Goal: Transaction & Acquisition: Download file/media

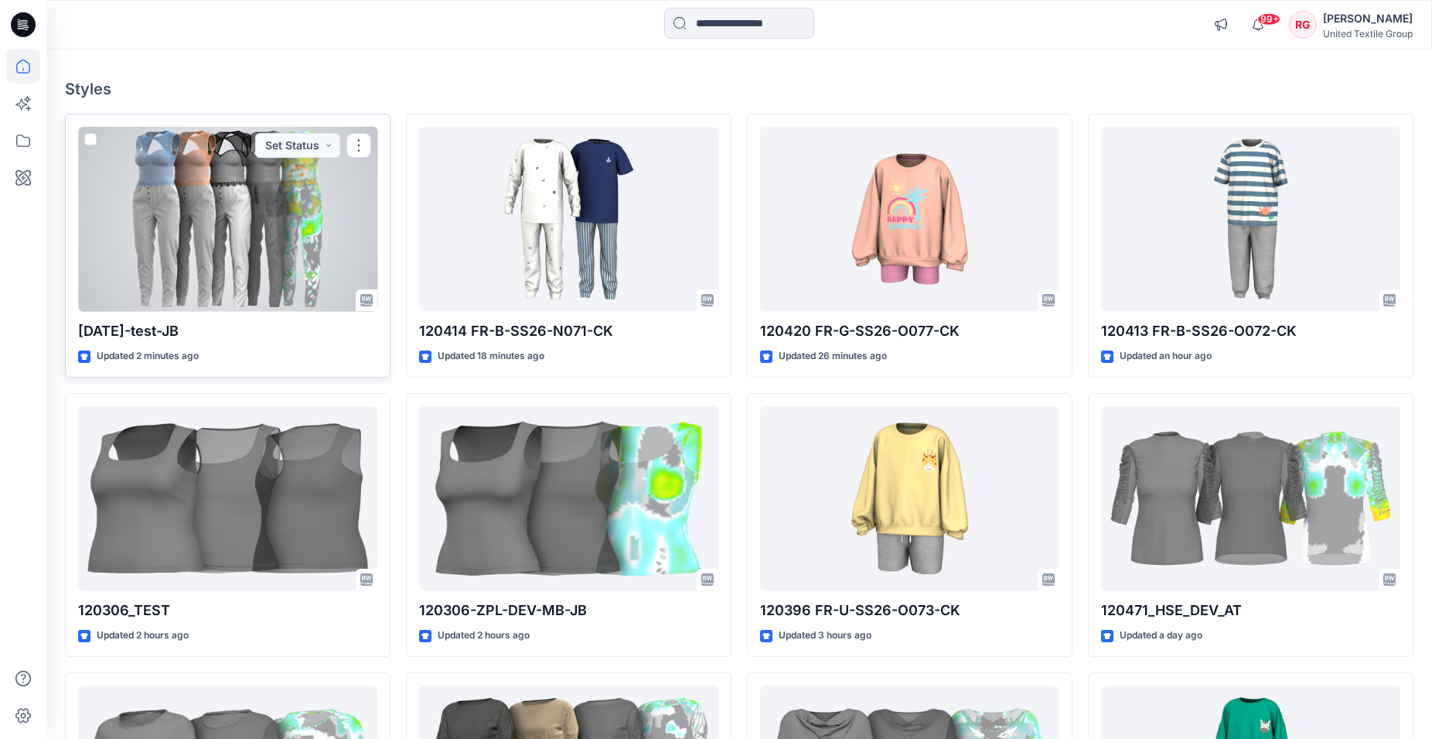
scroll to position [237, 0]
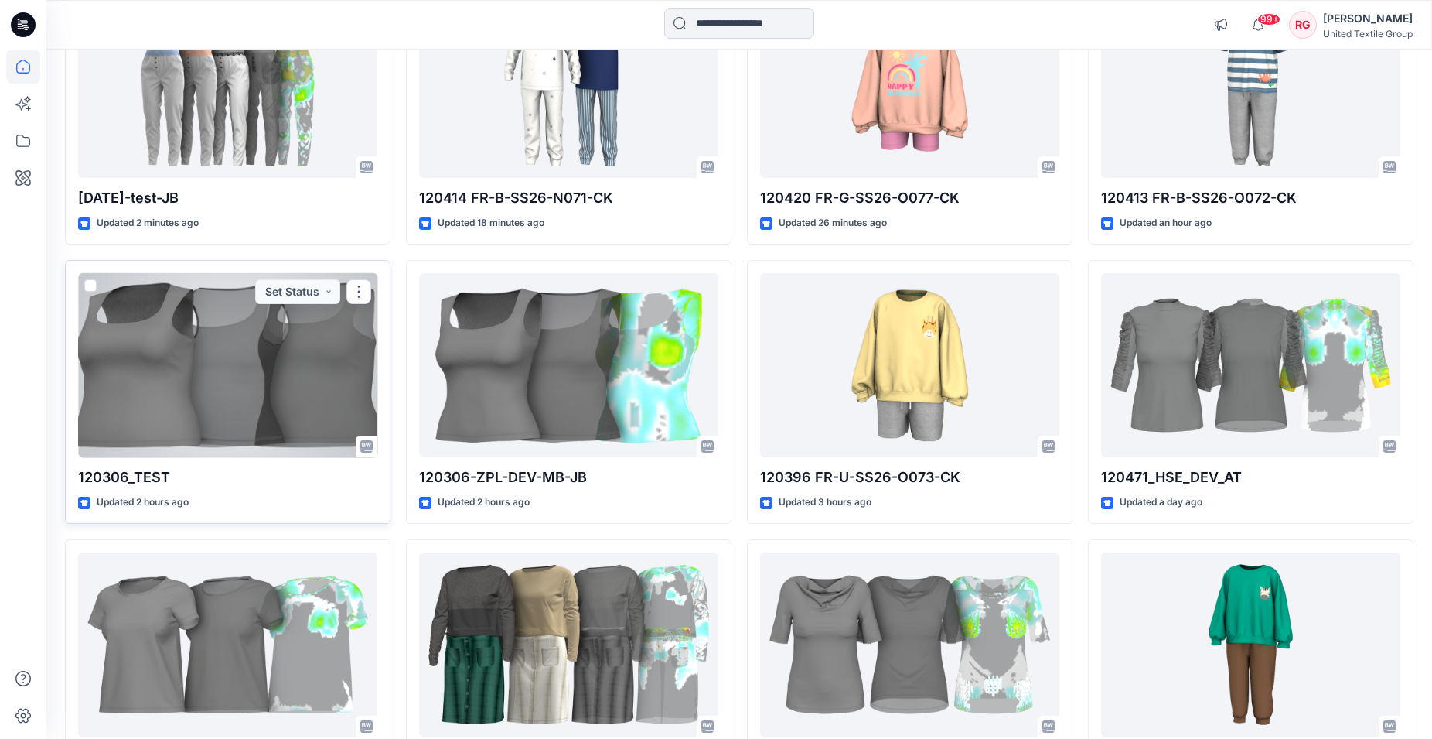
click at [206, 356] on div at bounding box center [227, 365] width 299 height 185
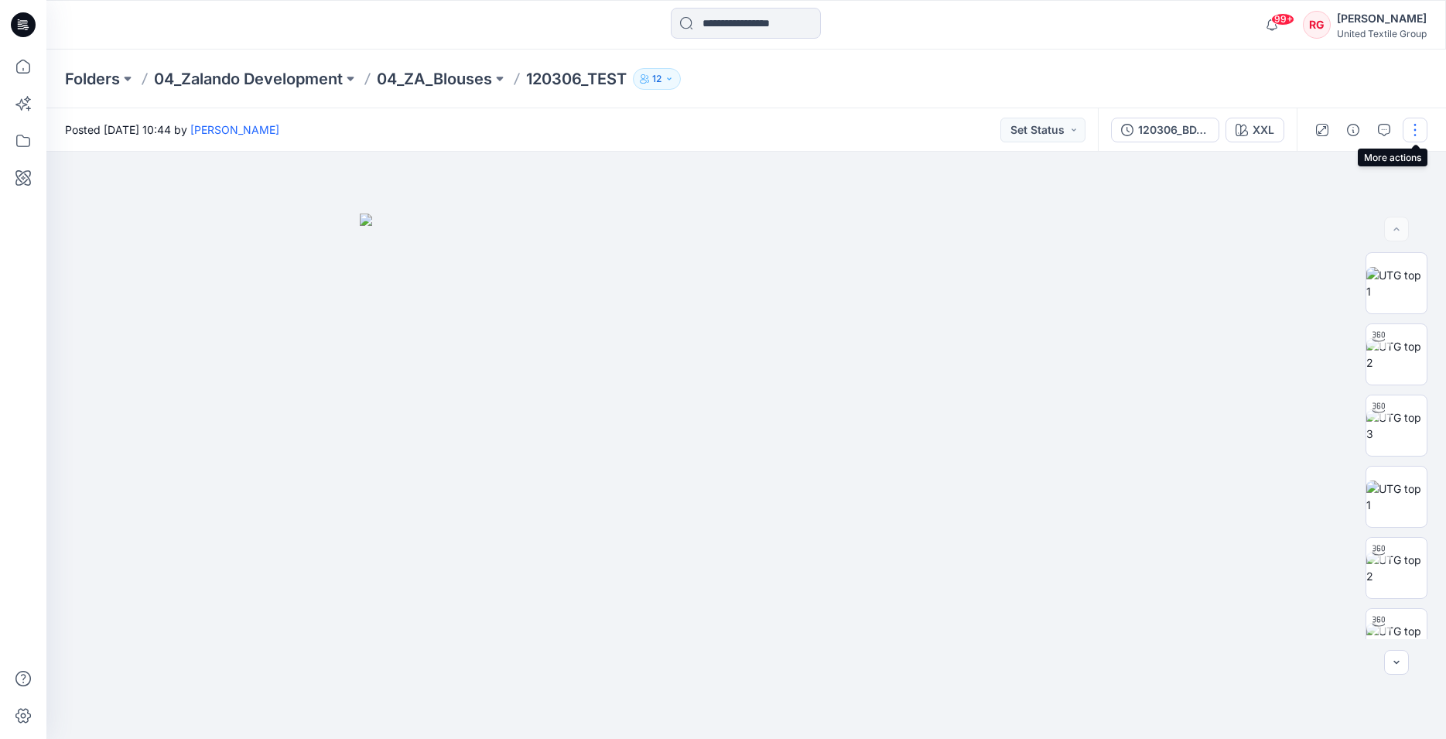
click at [1411, 124] on button "button" at bounding box center [1414, 130] width 25 height 25
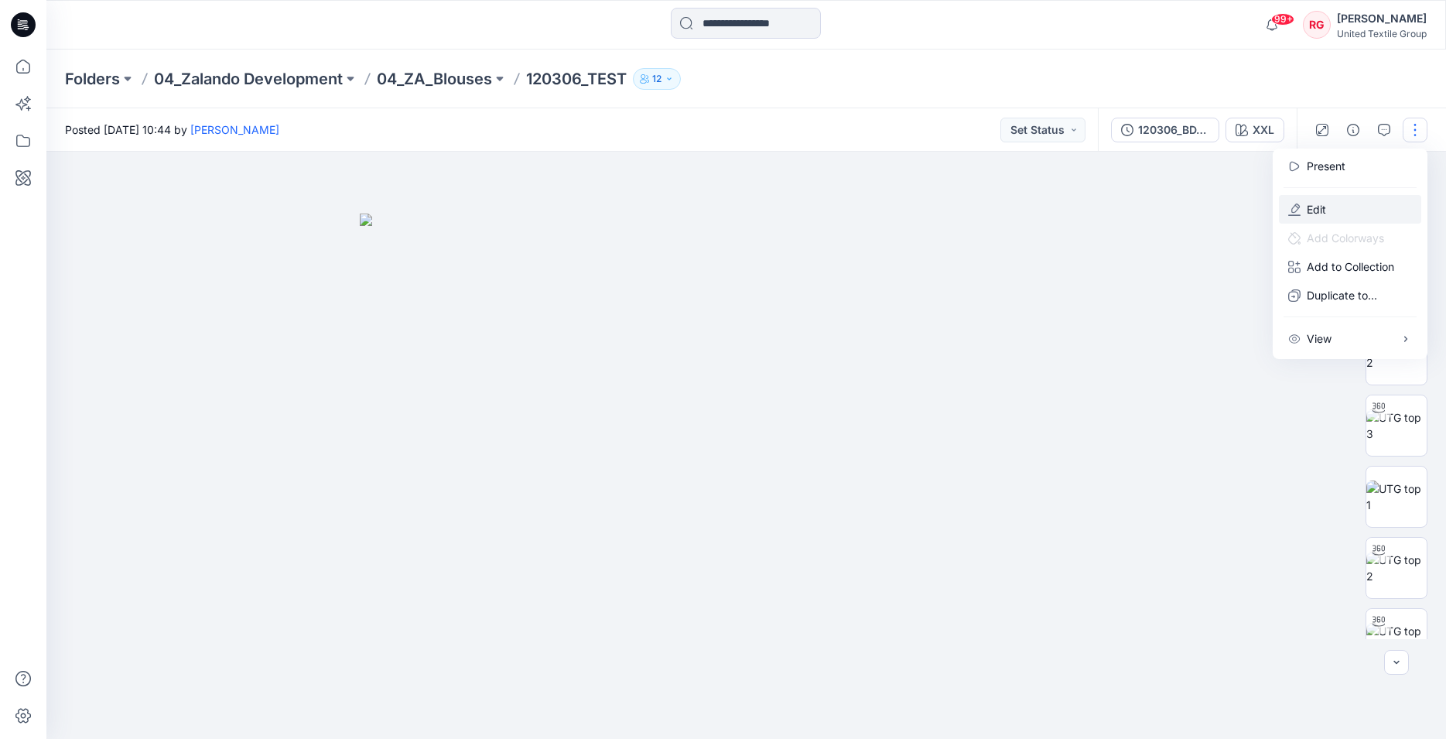
click at [1334, 204] on button "Edit" at bounding box center [1350, 209] width 142 height 29
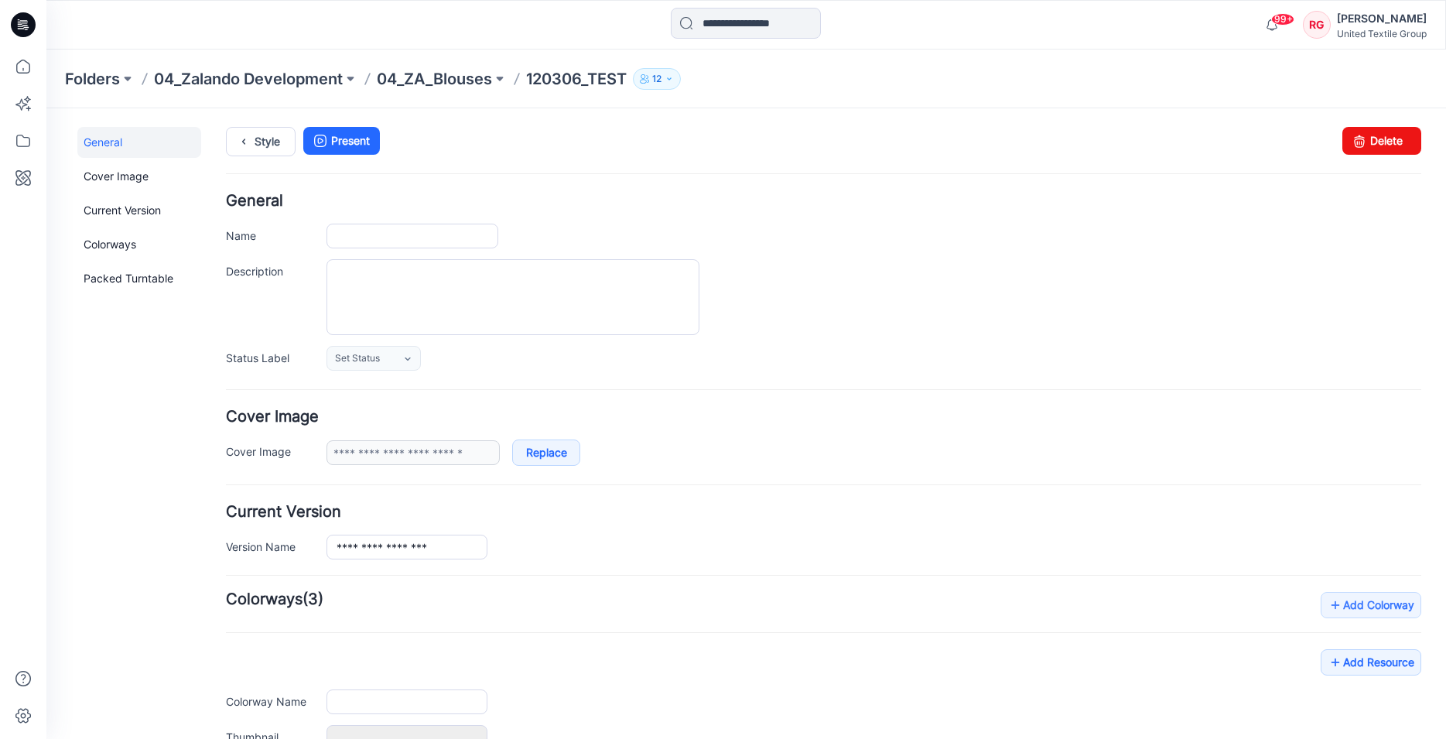
type input "**********"
type input "***"
type input "**********"
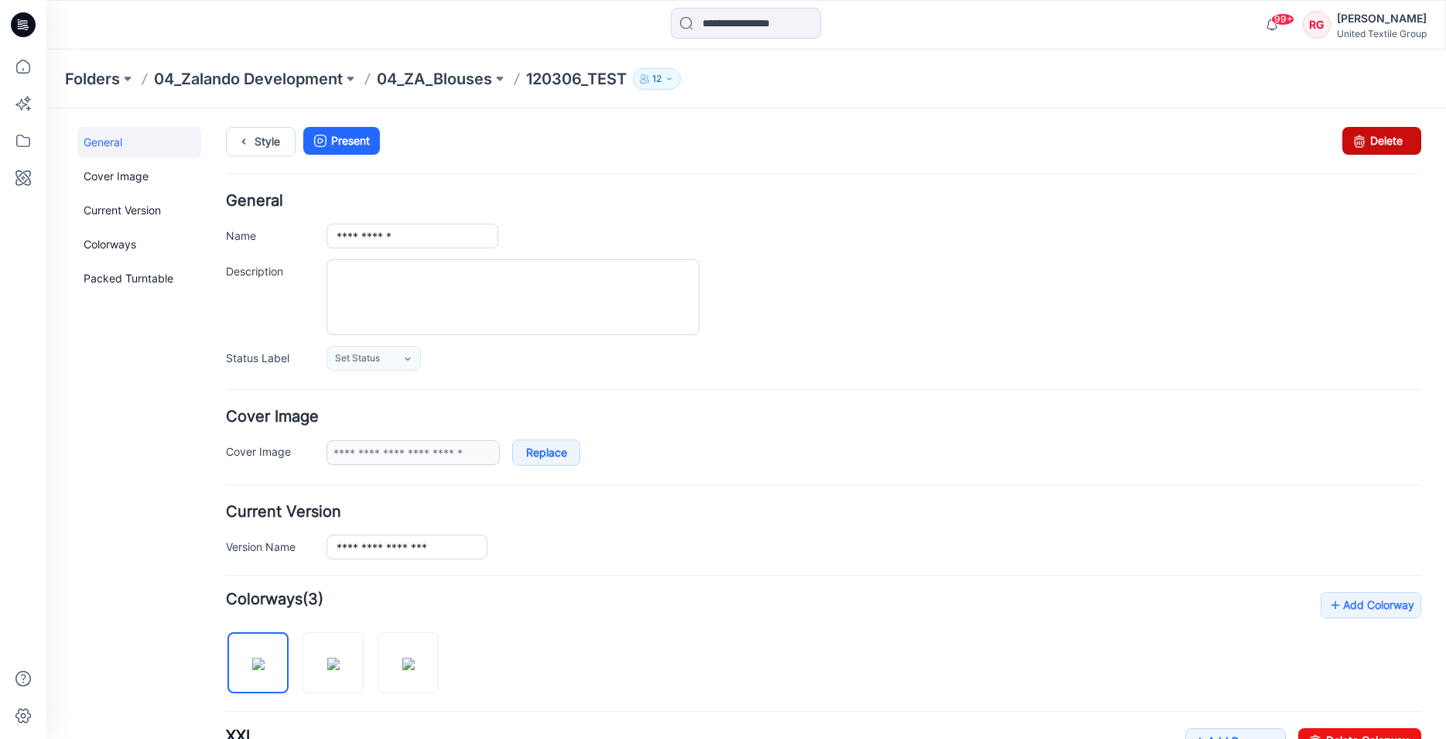
click at [1387, 142] on link "Delete" at bounding box center [1381, 141] width 79 height 28
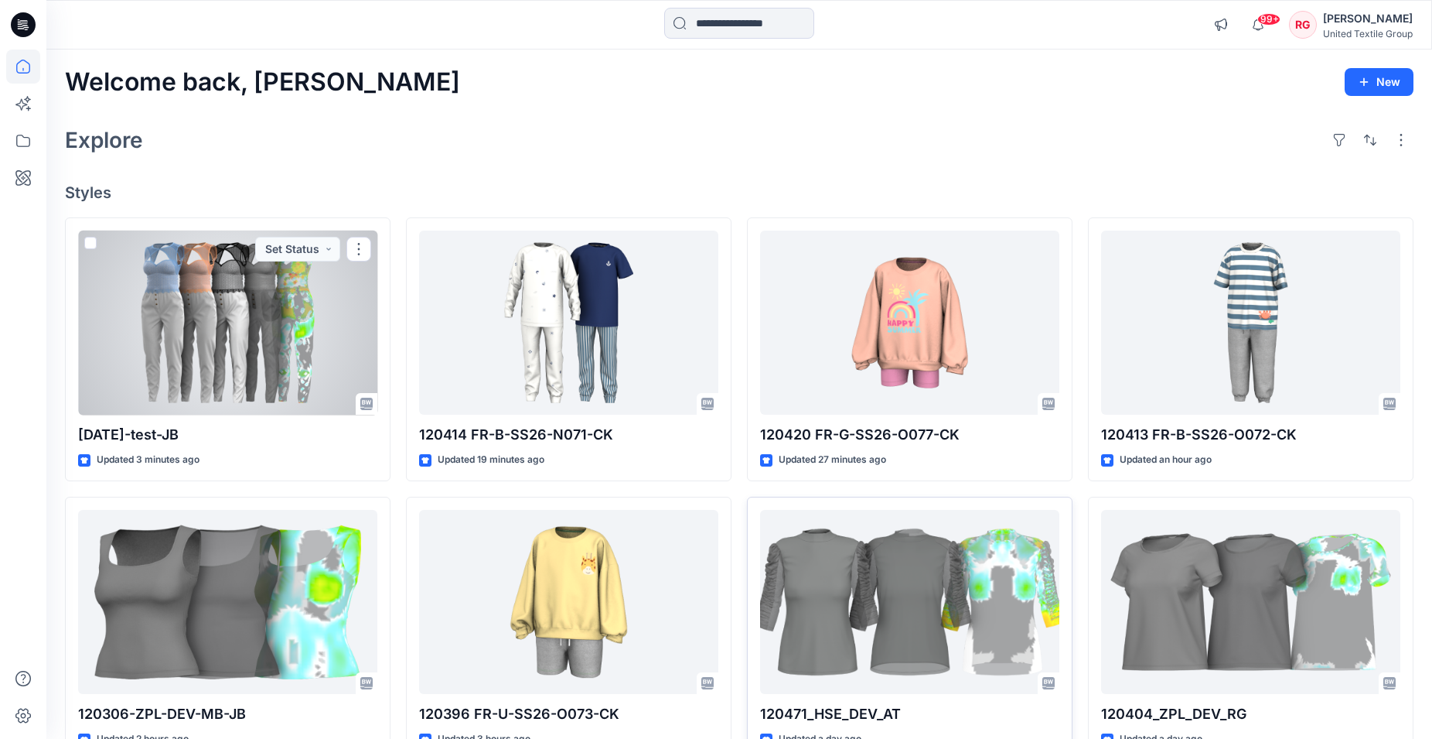
click at [228, 322] on div at bounding box center [227, 322] width 299 height 185
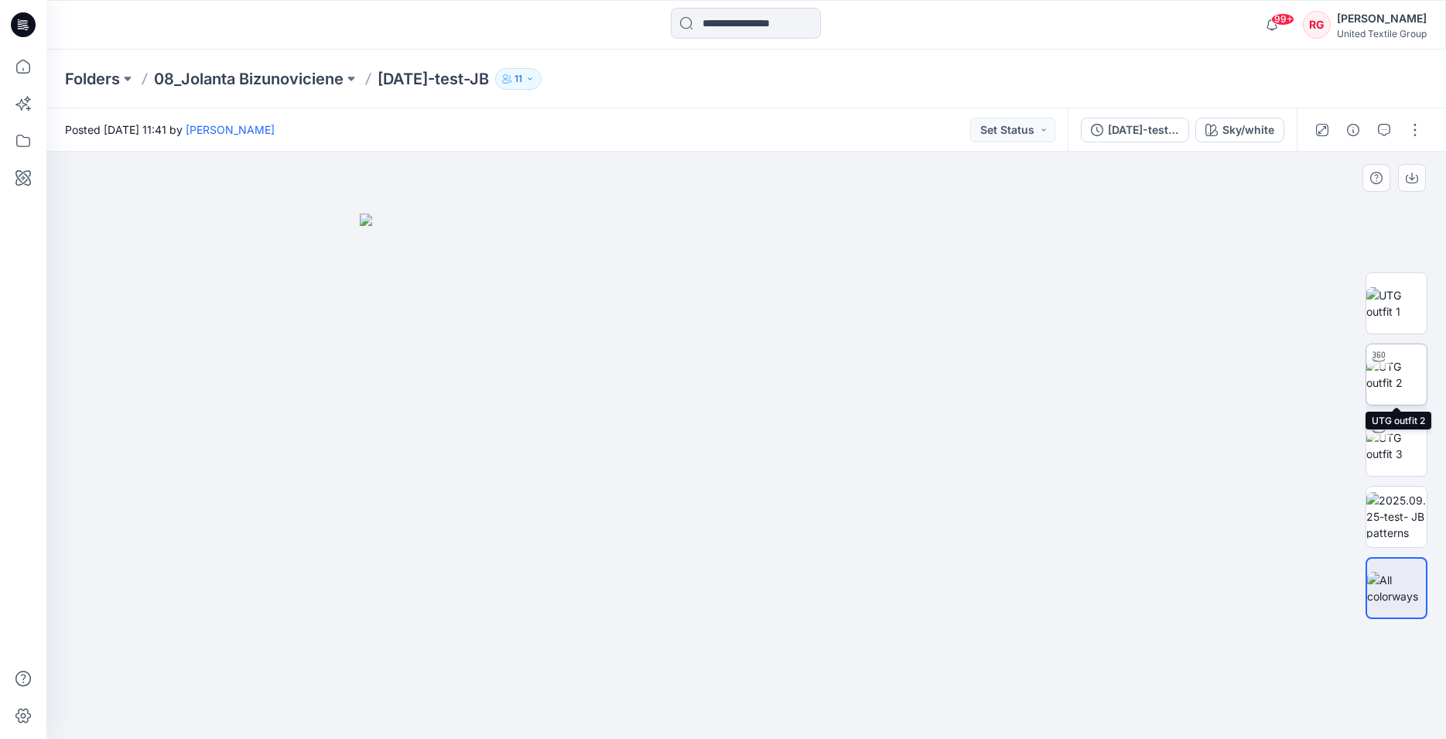
click at [1395, 360] on img at bounding box center [1396, 374] width 60 height 32
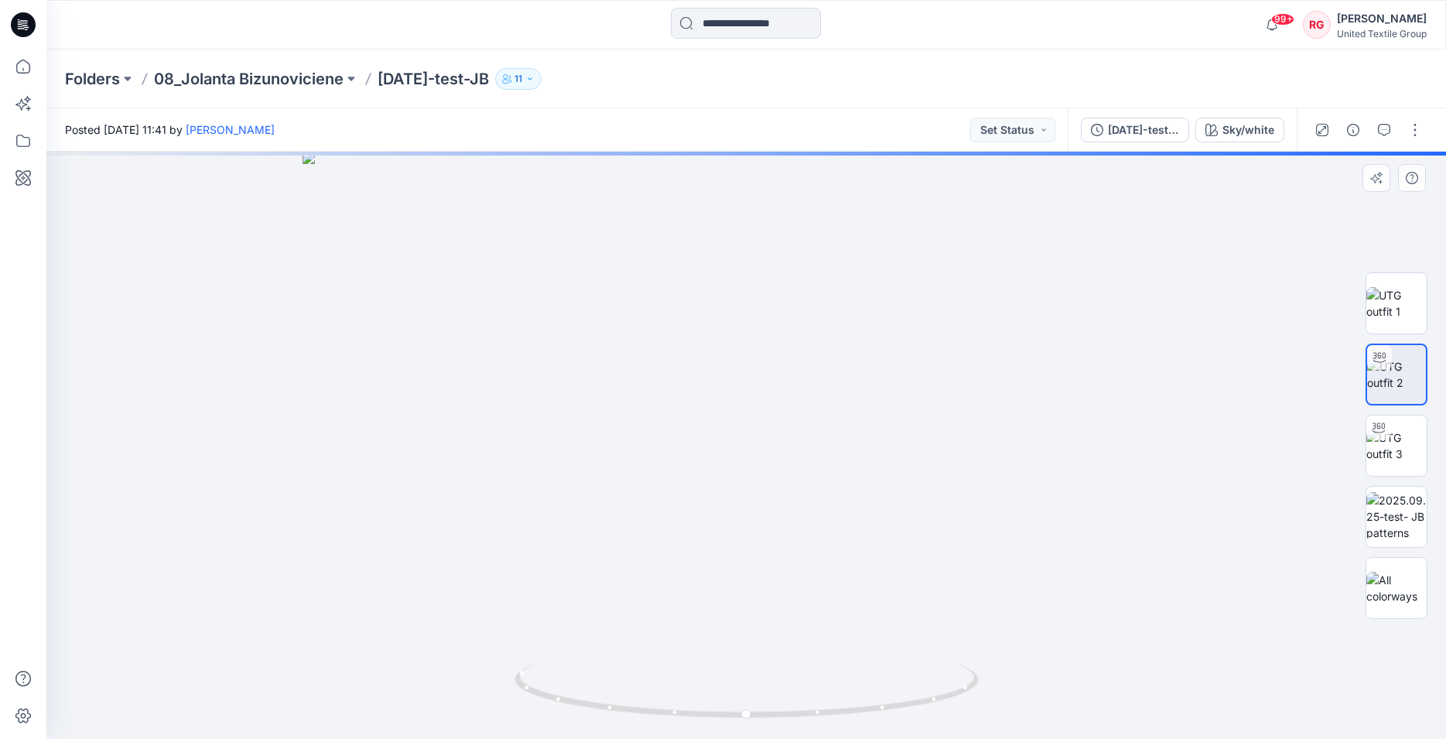
drag, startPoint x: 760, startPoint y: 288, endPoint x: 754, endPoint y: 447, distance: 158.7
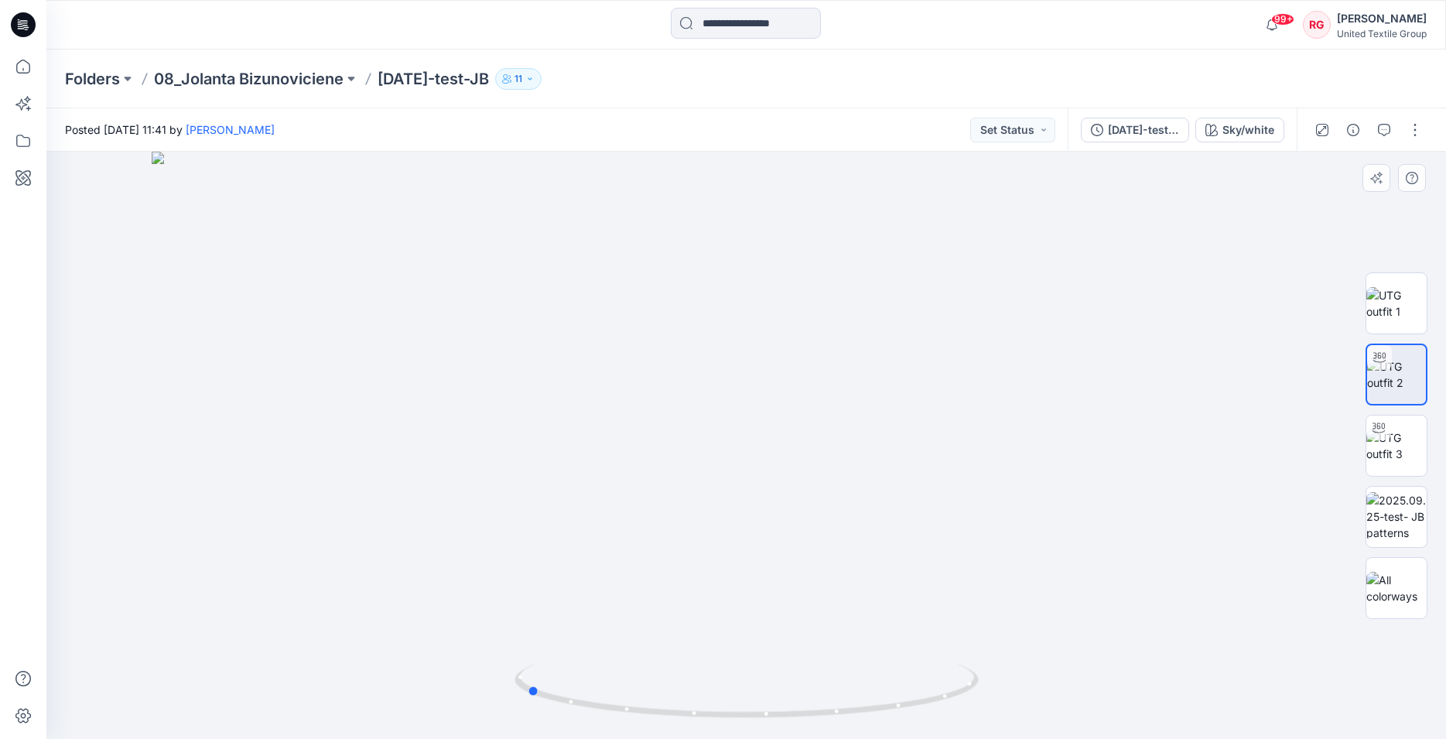
drag, startPoint x: 747, startPoint y: 715, endPoint x: 991, endPoint y: 726, distance: 243.9
click at [991, 726] on div at bounding box center [745, 445] width 1399 height 587
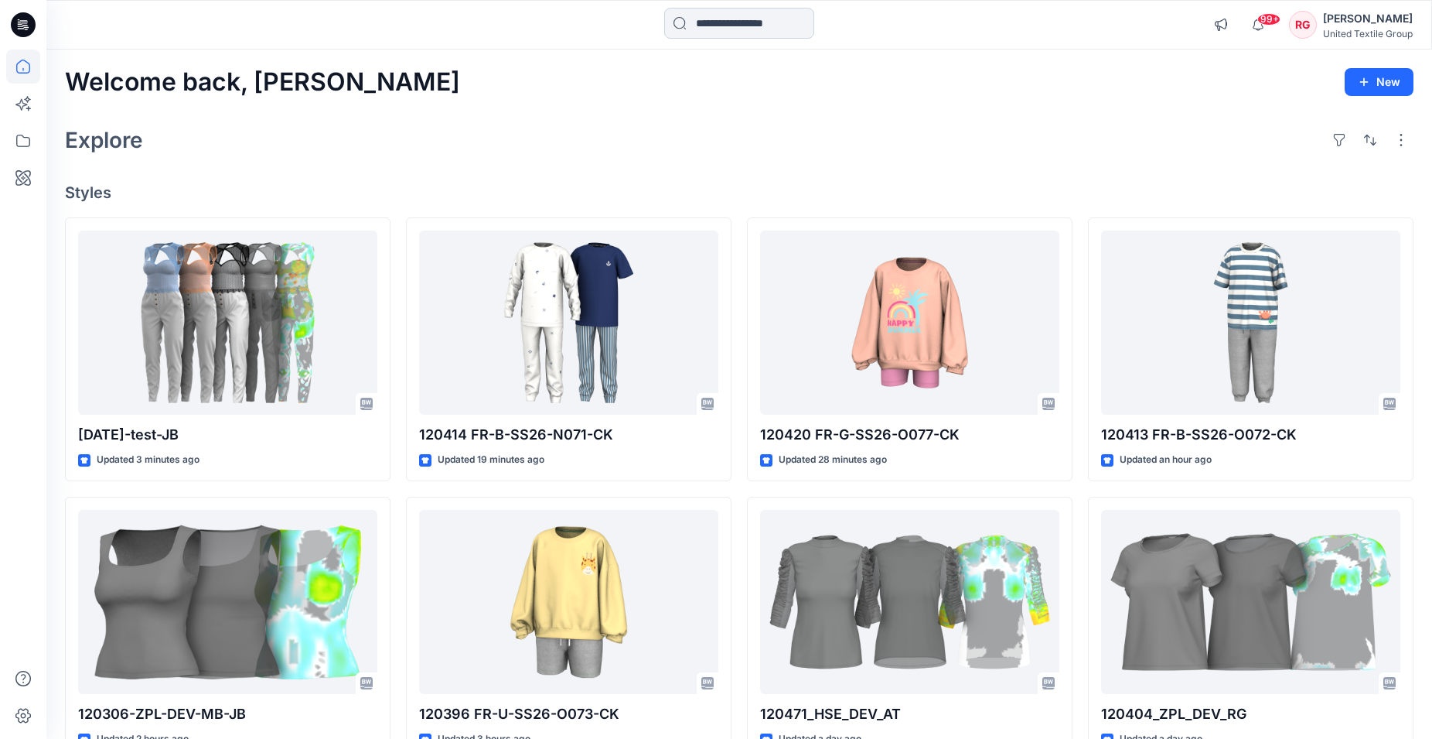
click at [706, 22] on input at bounding box center [739, 23] width 150 height 31
click at [726, 23] on input at bounding box center [739, 23] width 150 height 31
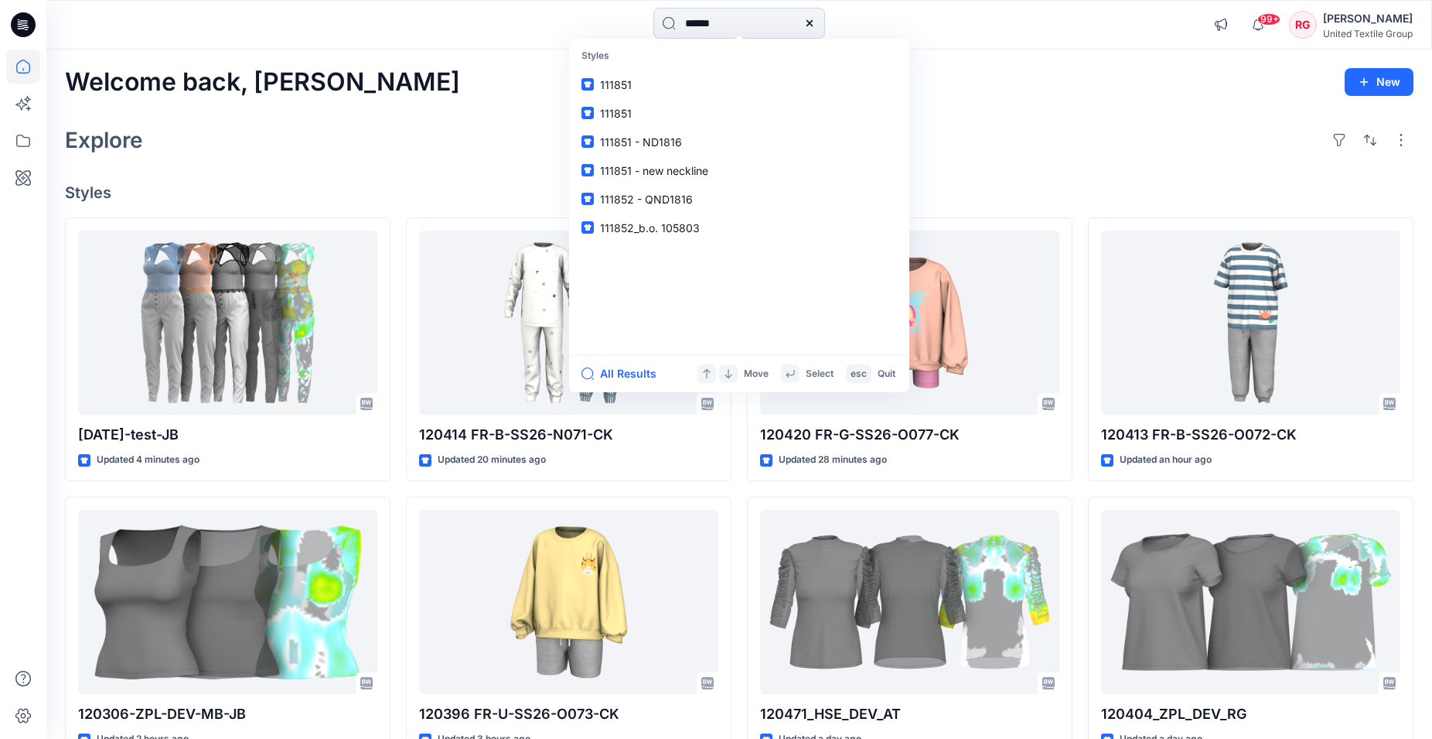
type input "******"
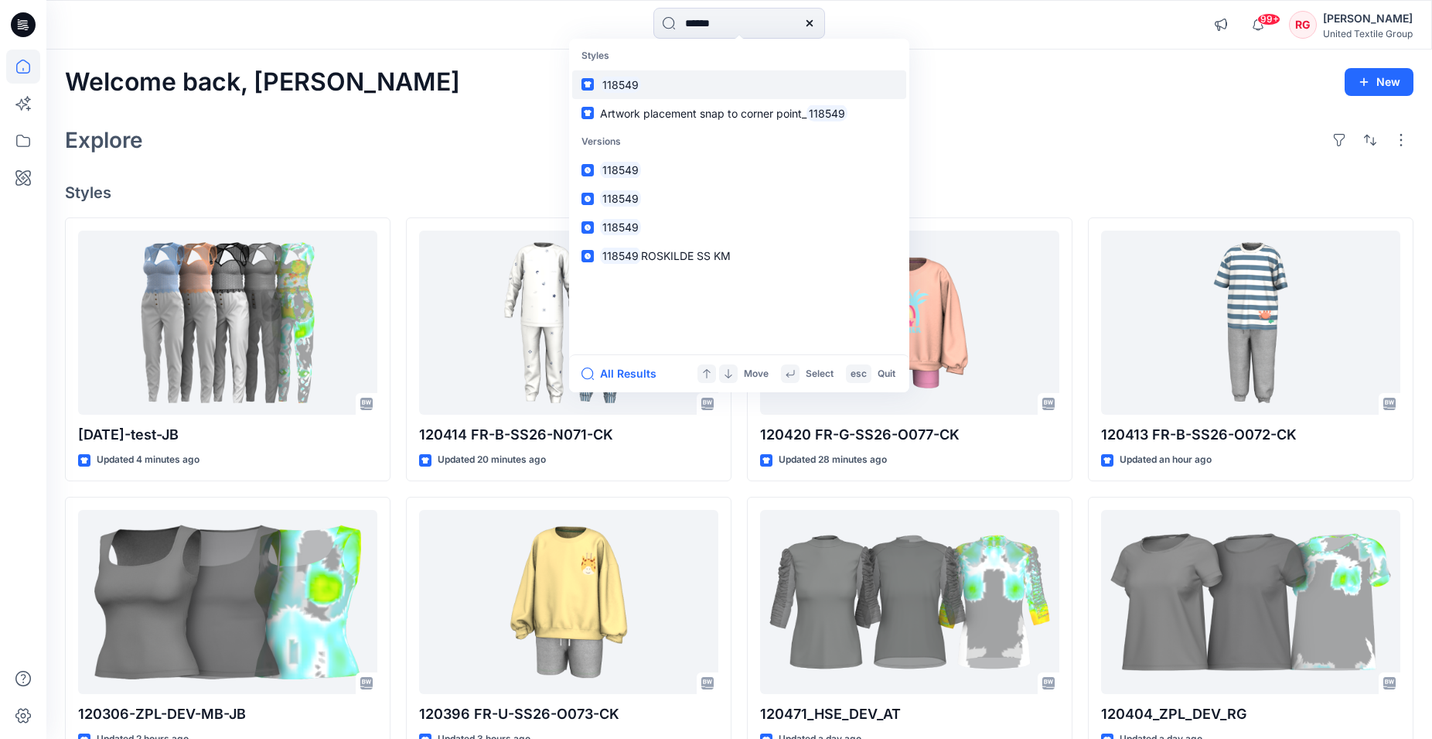
click at [630, 84] on mark "118549" at bounding box center [620, 85] width 41 height 18
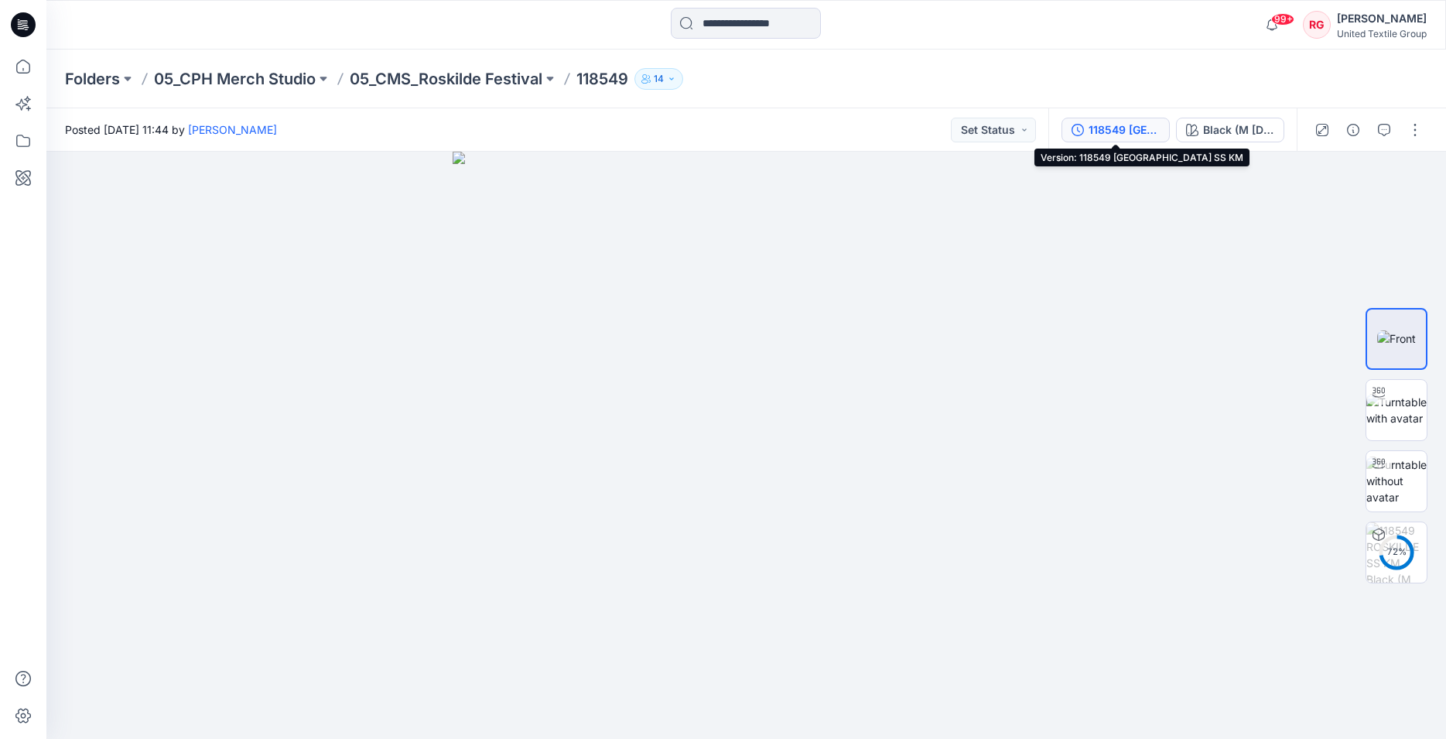
click at [1125, 131] on div "118549 ROSKILDE SS KM" at bounding box center [1123, 129] width 71 height 17
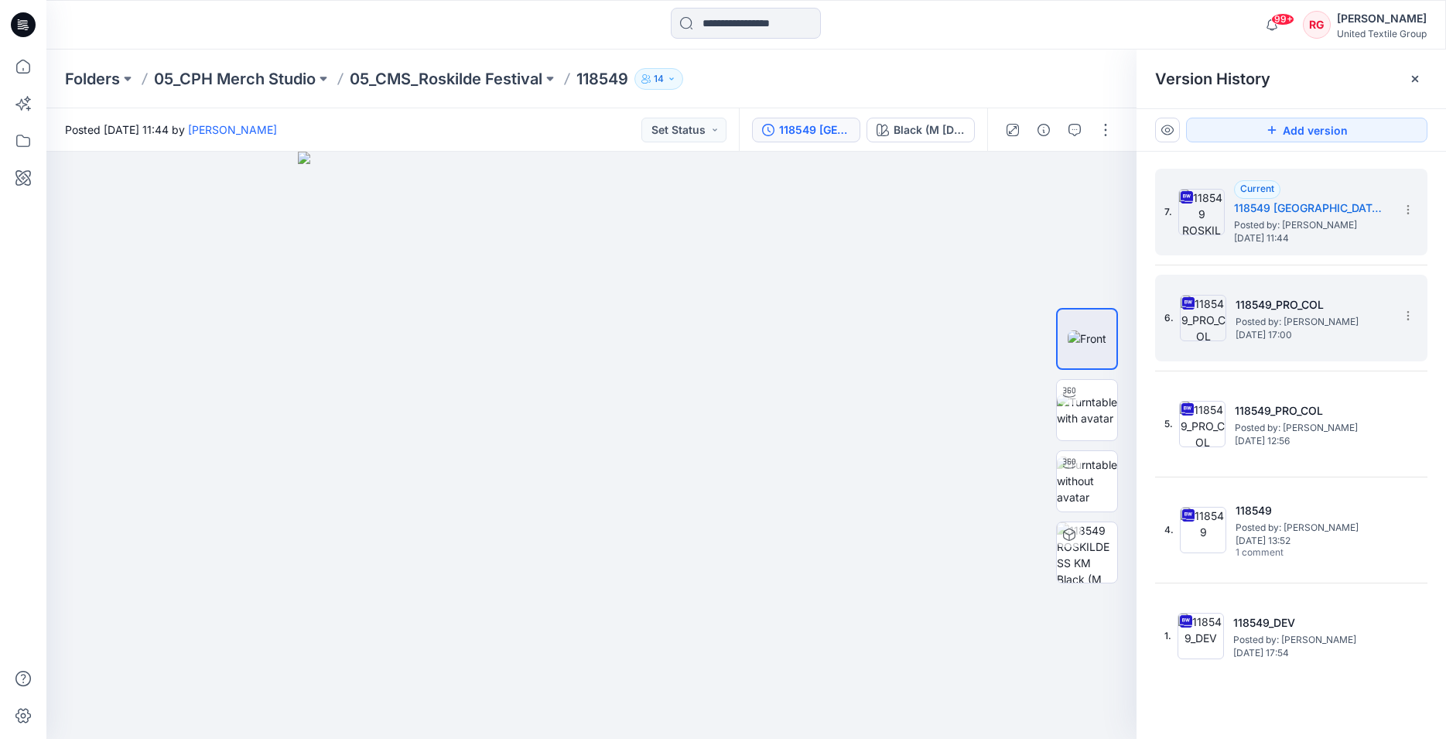
click at [1305, 330] on span "Monday, February 19, 2024 17:00" at bounding box center [1312, 334] width 155 height 11
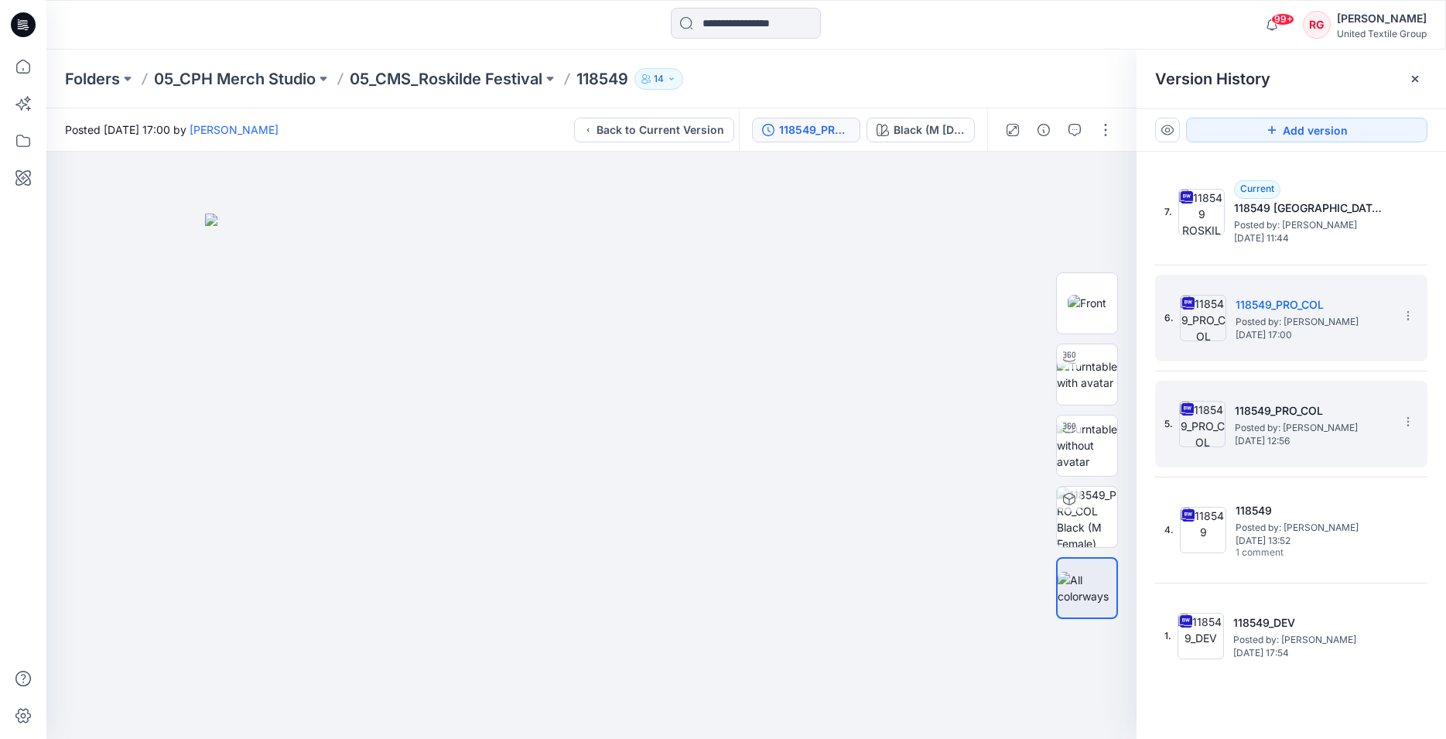
click at [1311, 430] on span "Posted by: Lise Stougaard" at bounding box center [1311, 427] width 155 height 15
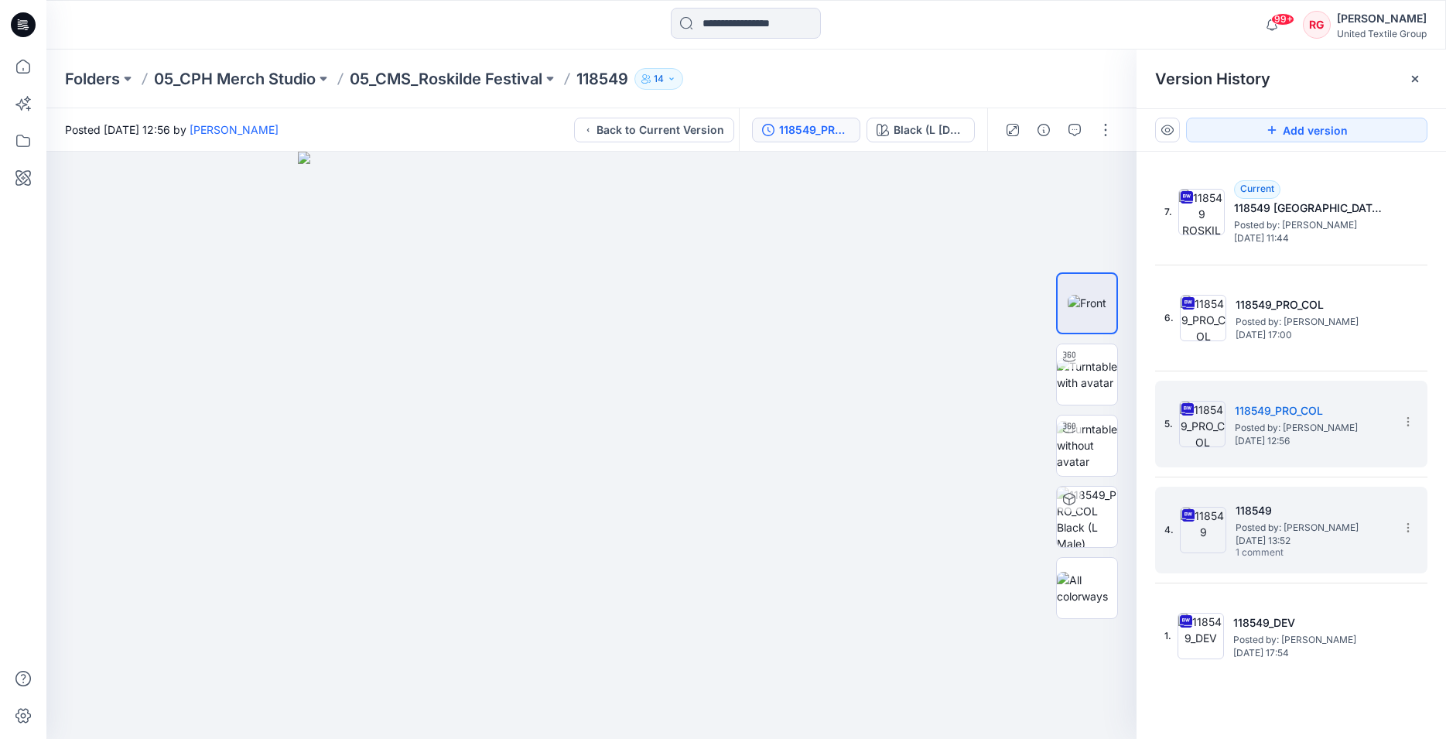
click at [1302, 532] on span "Posted by: [PERSON_NAME]" at bounding box center [1312, 527] width 155 height 15
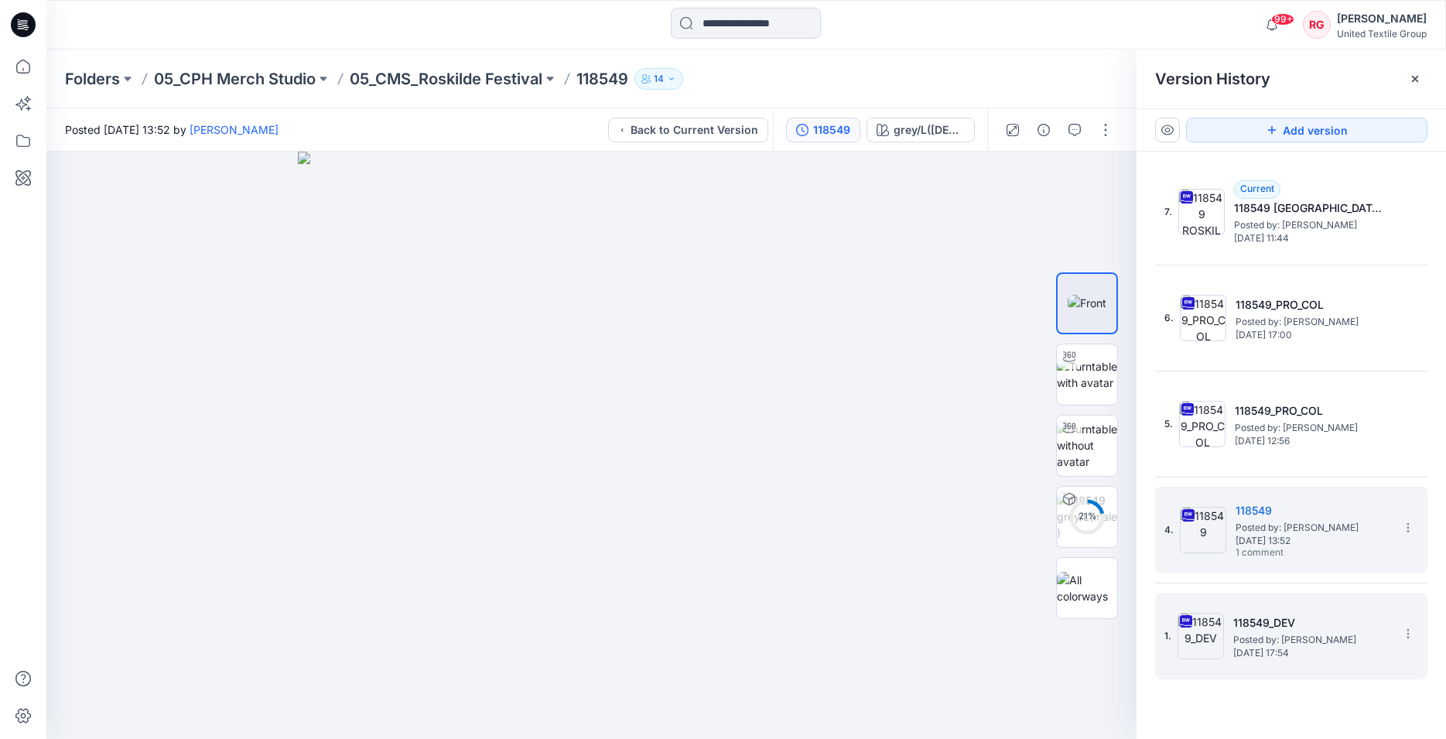
click at [1255, 633] on span "Posted by: Lise Stougaard" at bounding box center [1310, 639] width 155 height 15
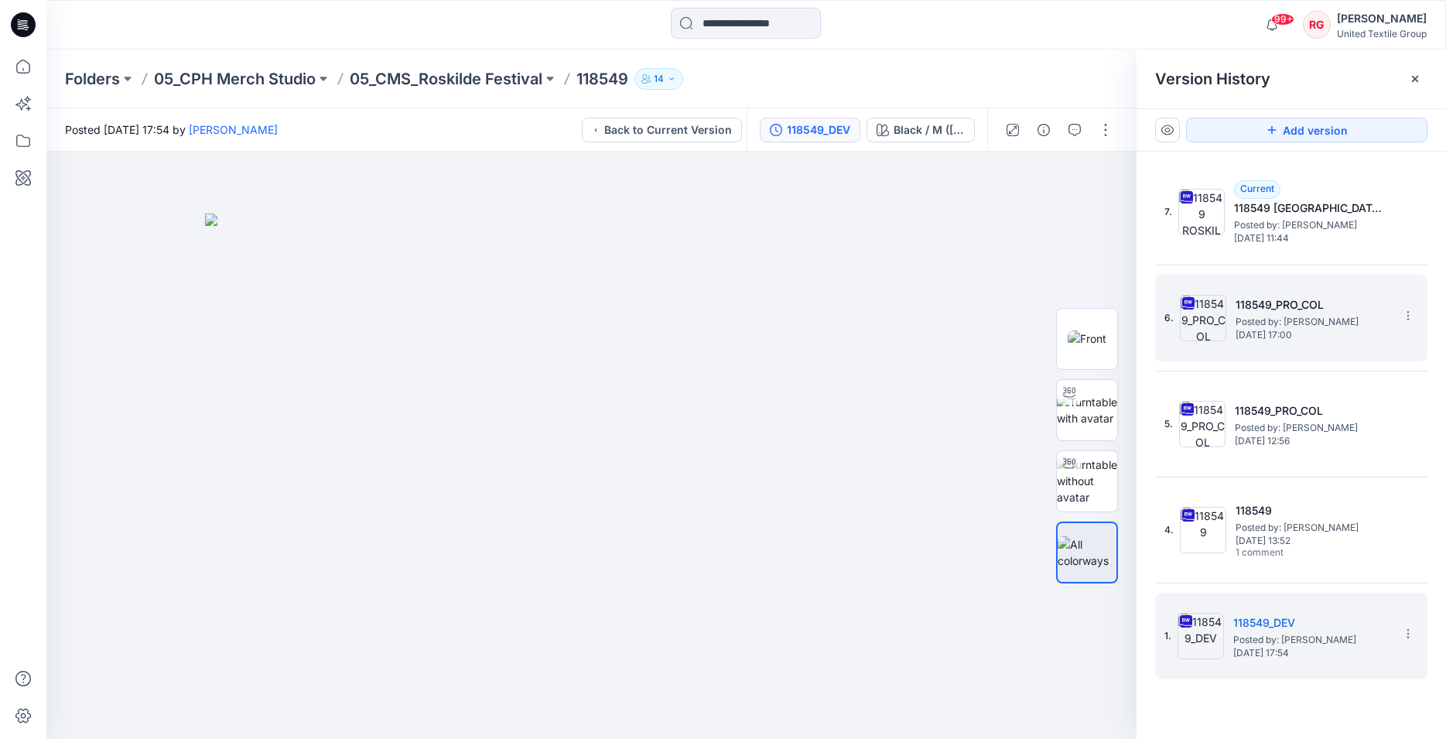
click at [1261, 326] on span "Posted by: Lise Stougaard" at bounding box center [1312, 321] width 155 height 15
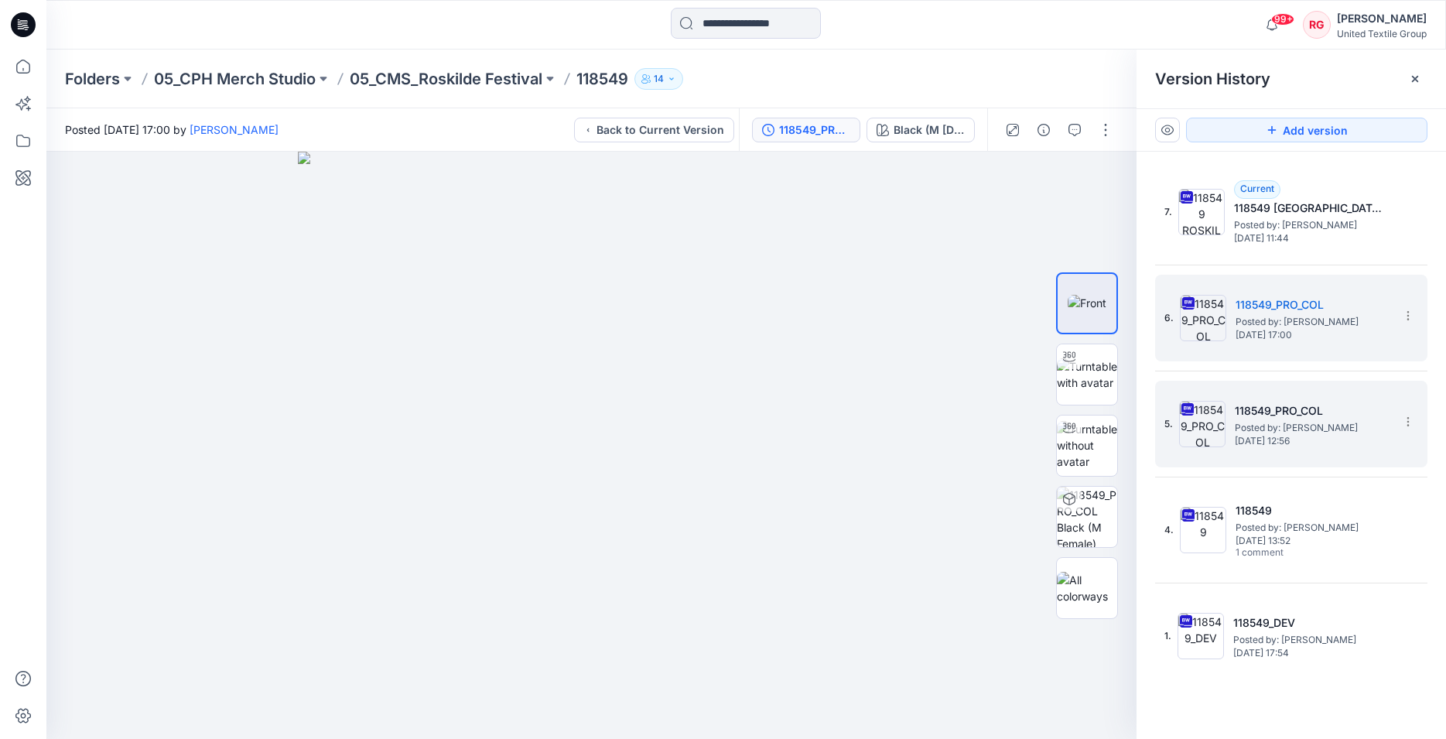
click at [1279, 407] on h5 "118549_PRO_COL" at bounding box center [1311, 410] width 155 height 19
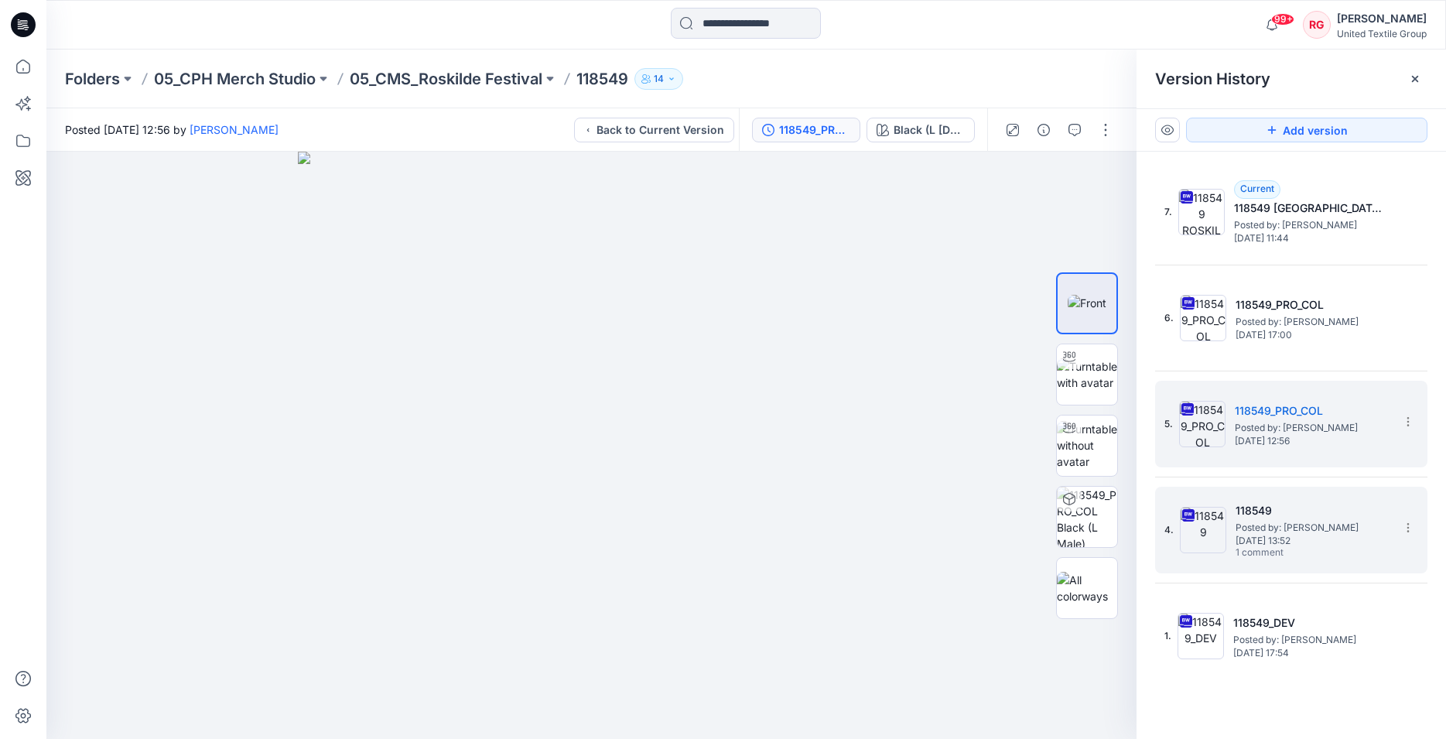
click at [1282, 531] on span "Posted by: [PERSON_NAME]" at bounding box center [1312, 527] width 155 height 15
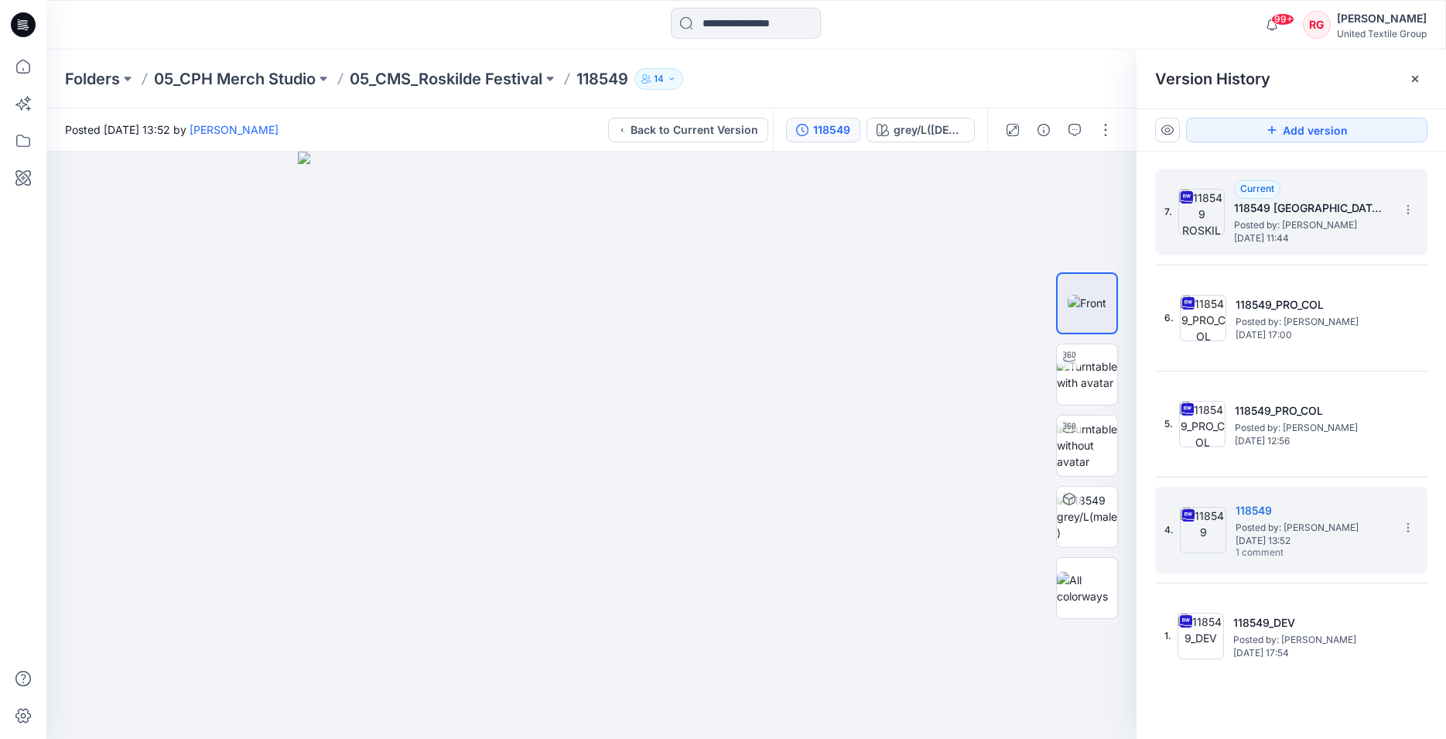
click at [1215, 191] on img at bounding box center [1201, 212] width 46 height 46
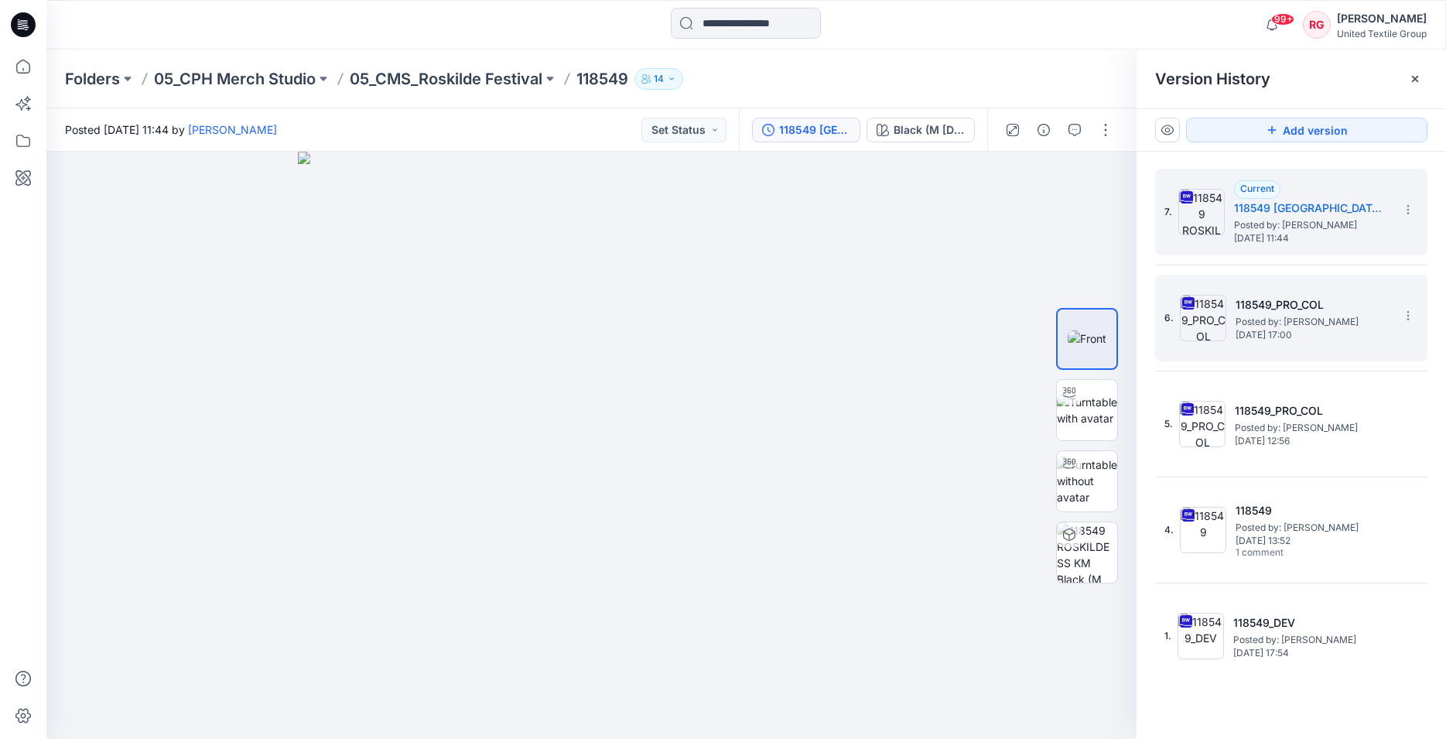
click at [1282, 319] on span "Posted by: Lise Stougaard" at bounding box center [1312, 321] width 155 height 15
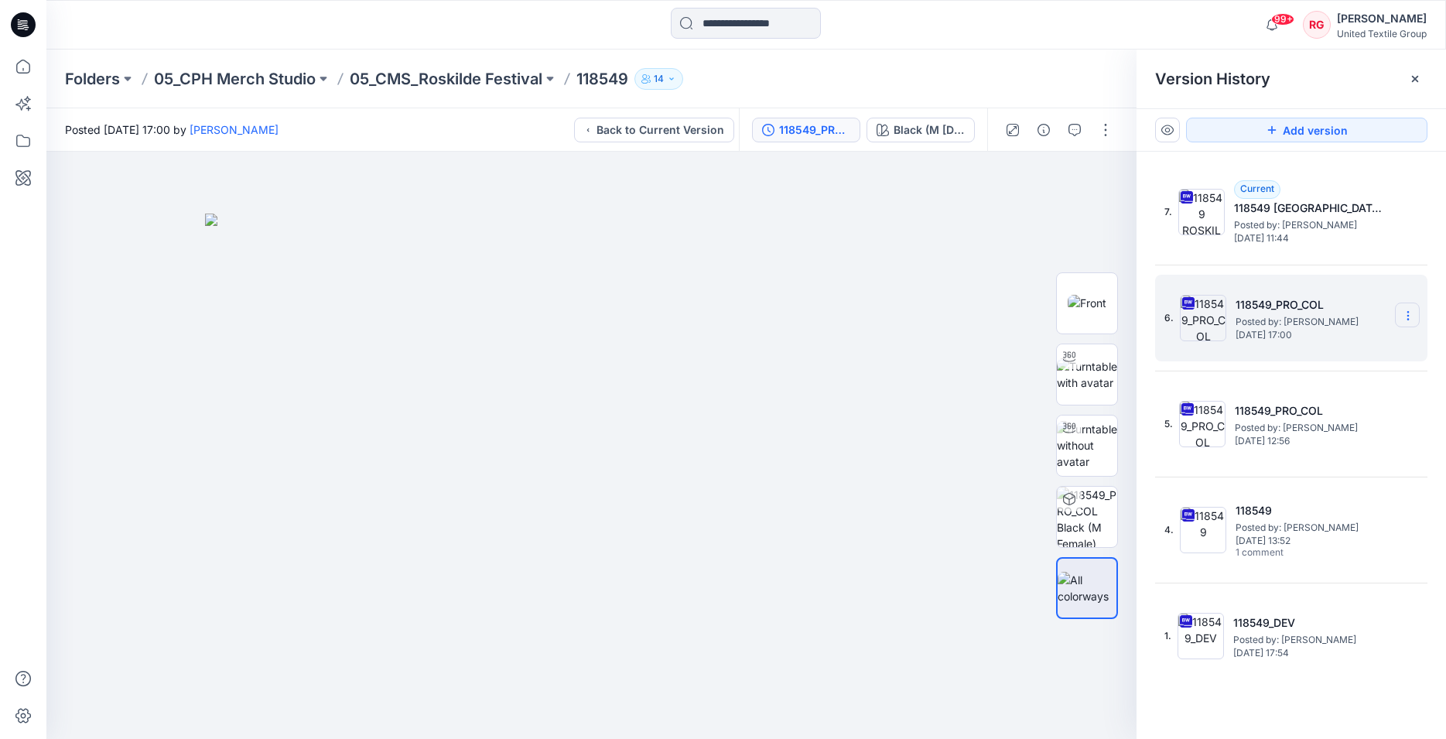
click at [1408, 316] on icon at bounding box center [1407, 316] width 1 height 1
click at [1357, 345] on span "Download Source BW File" at bounding box center [1330, 345] width 130 height 19
